Goal: Navigation & Orientation: Find specific page/section

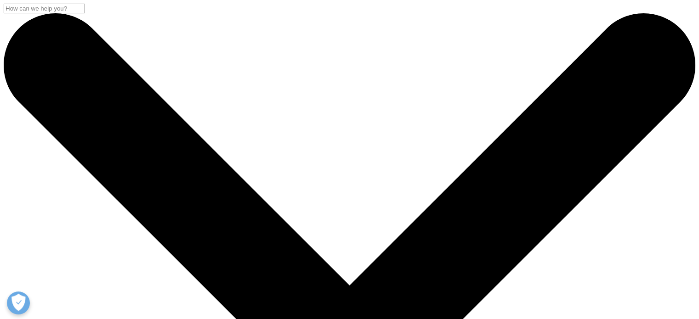
drag, startPoint x: 701, startPoint y: 52, endPoint x: 662, endPoint y: -39, distance: 99.0
